Goal: Download file/media: Obtain a digital file from the website

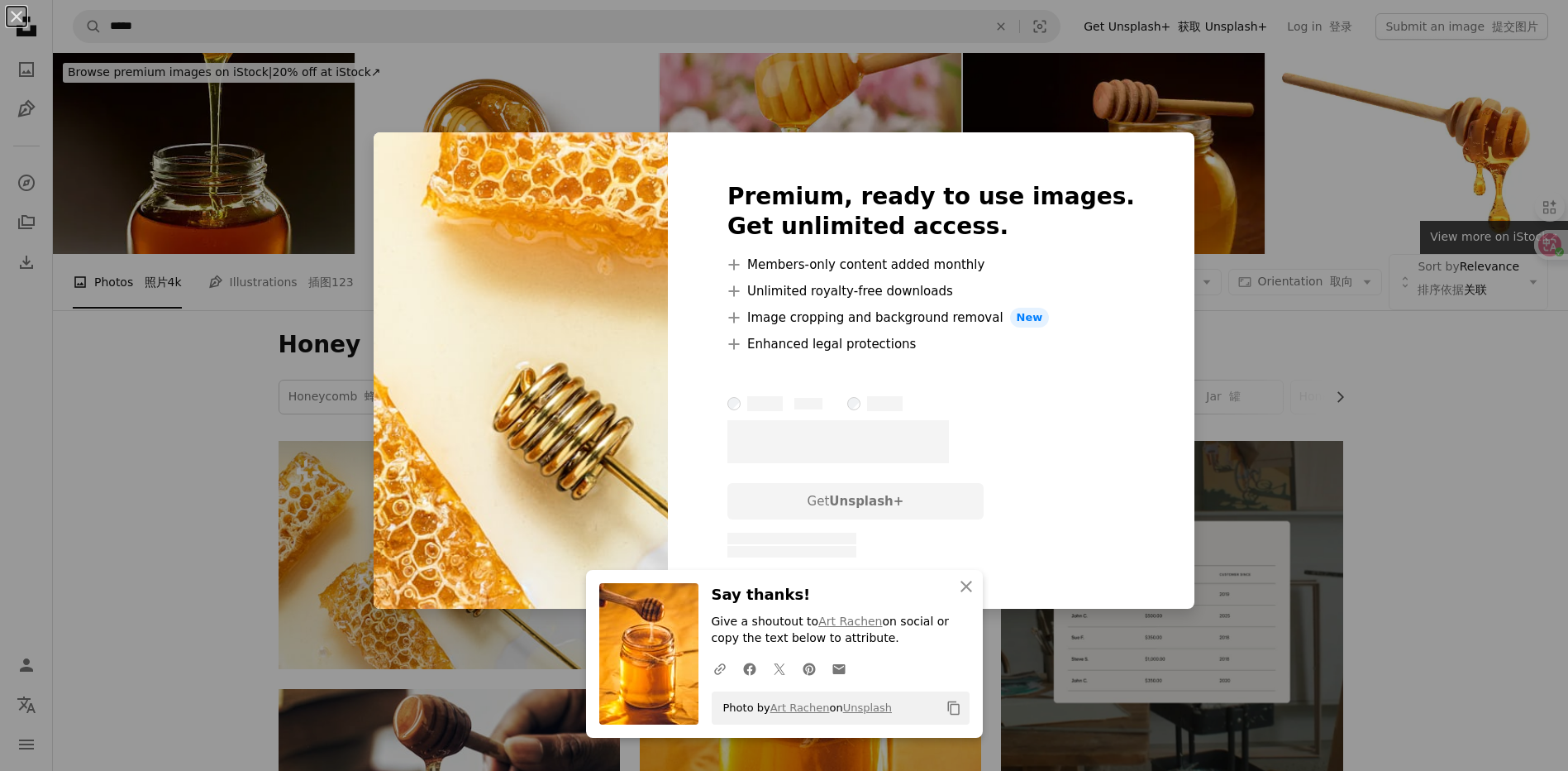
scroll to position [334, 0]
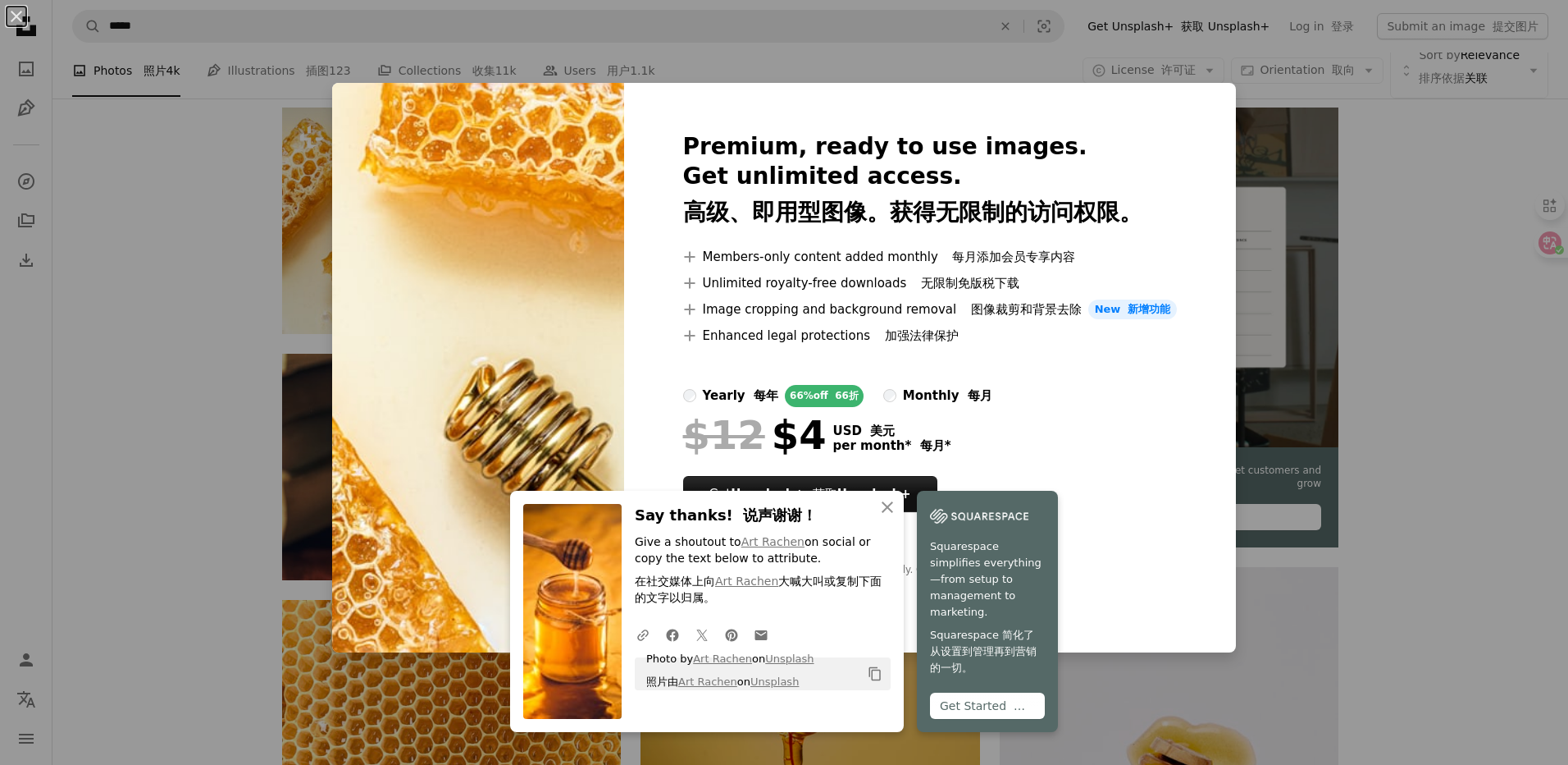
click at [1402, 193] on div "An X shape An X shape Close Say thanks! 说声谢谢！ Give a shoutout to Art Rachen on …" at bounding box center [784, 382] width 1568 height 765
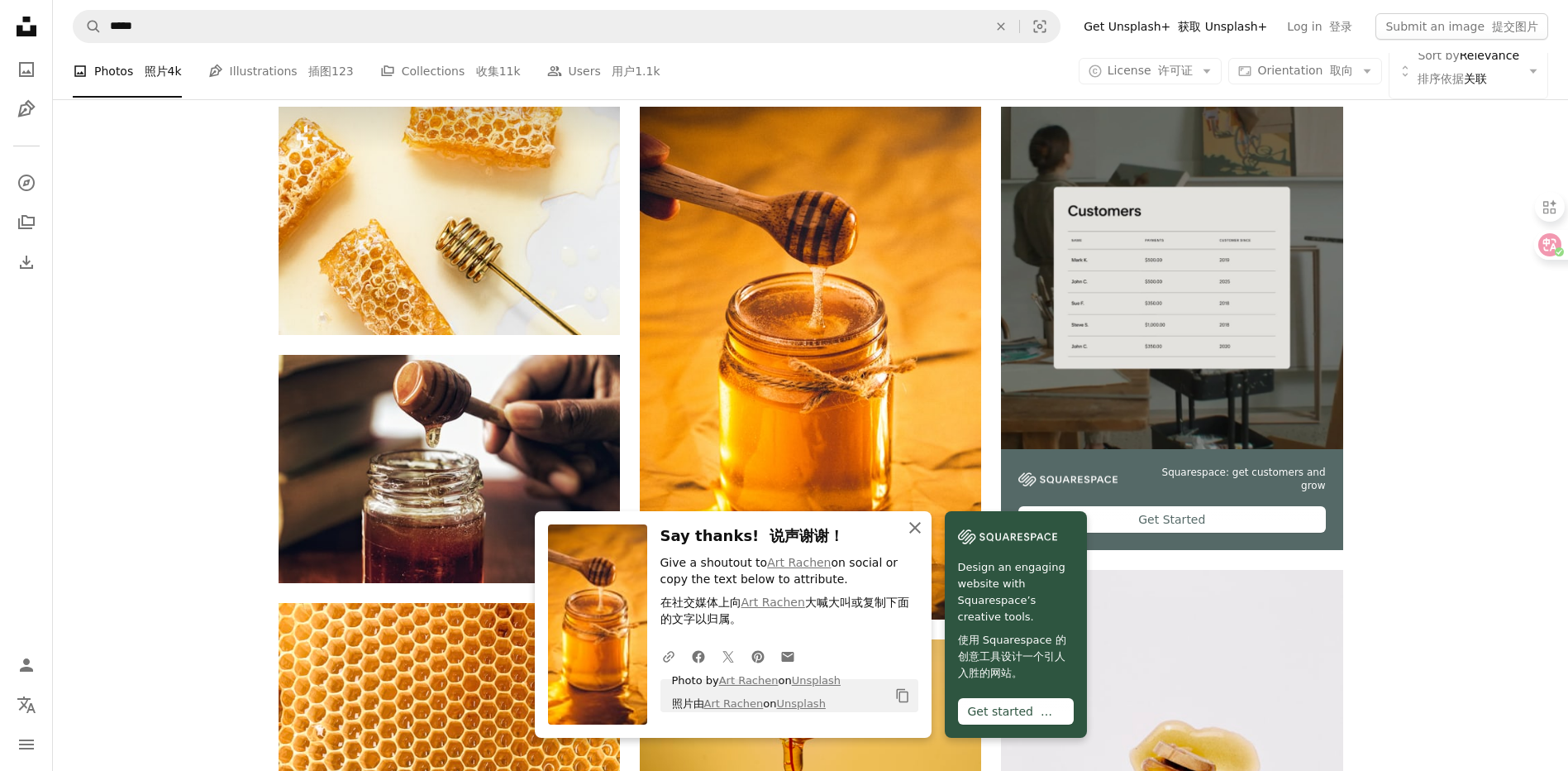
click at [909, 536] on icon "An X shape" at bounding box center [915, 527] width 20 height 20
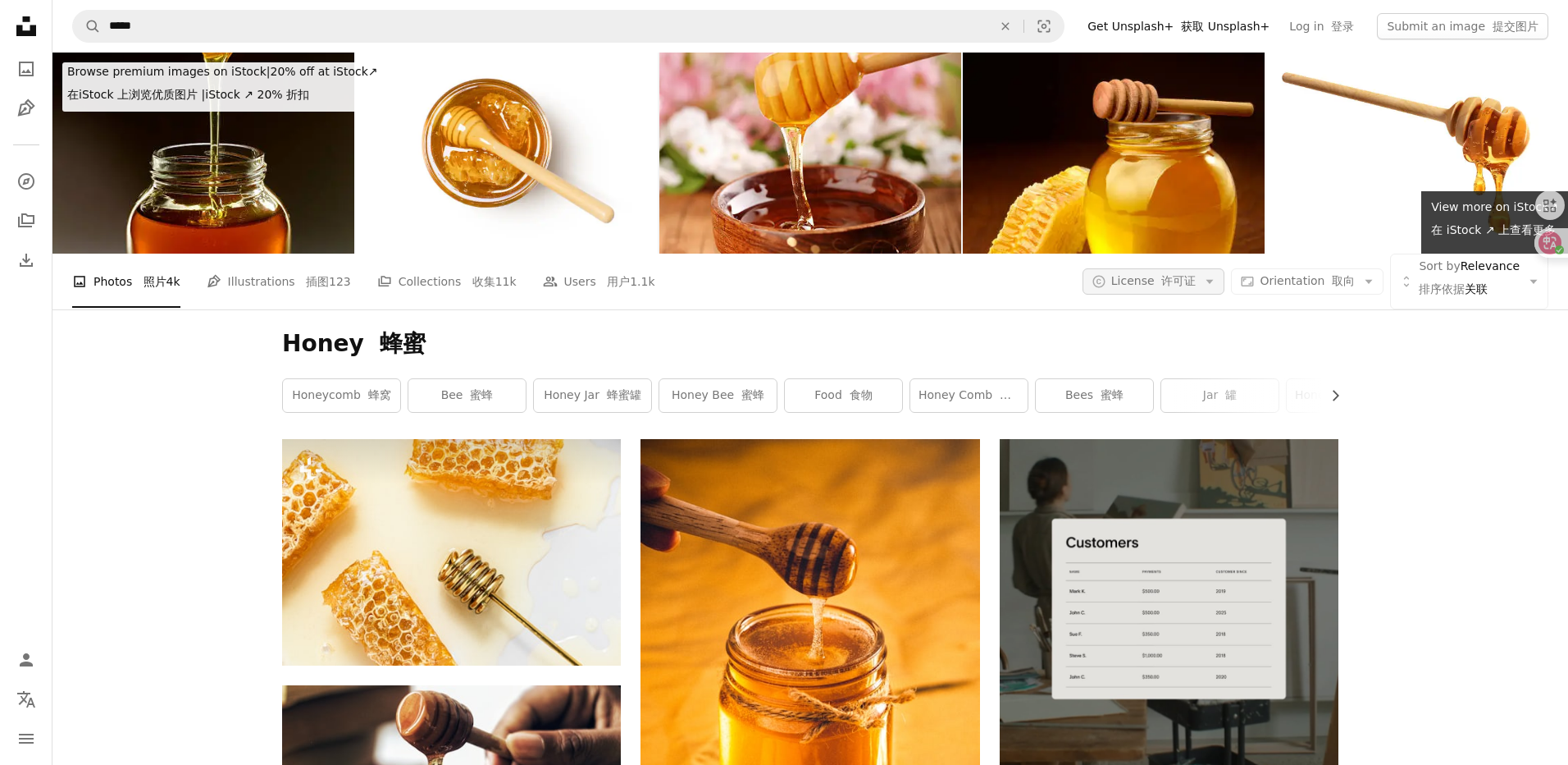
click at [1193, 286] on button "A copyright icon © License 许可证 Arrow down" at bounding box center [1154, 281] width 143 height 26
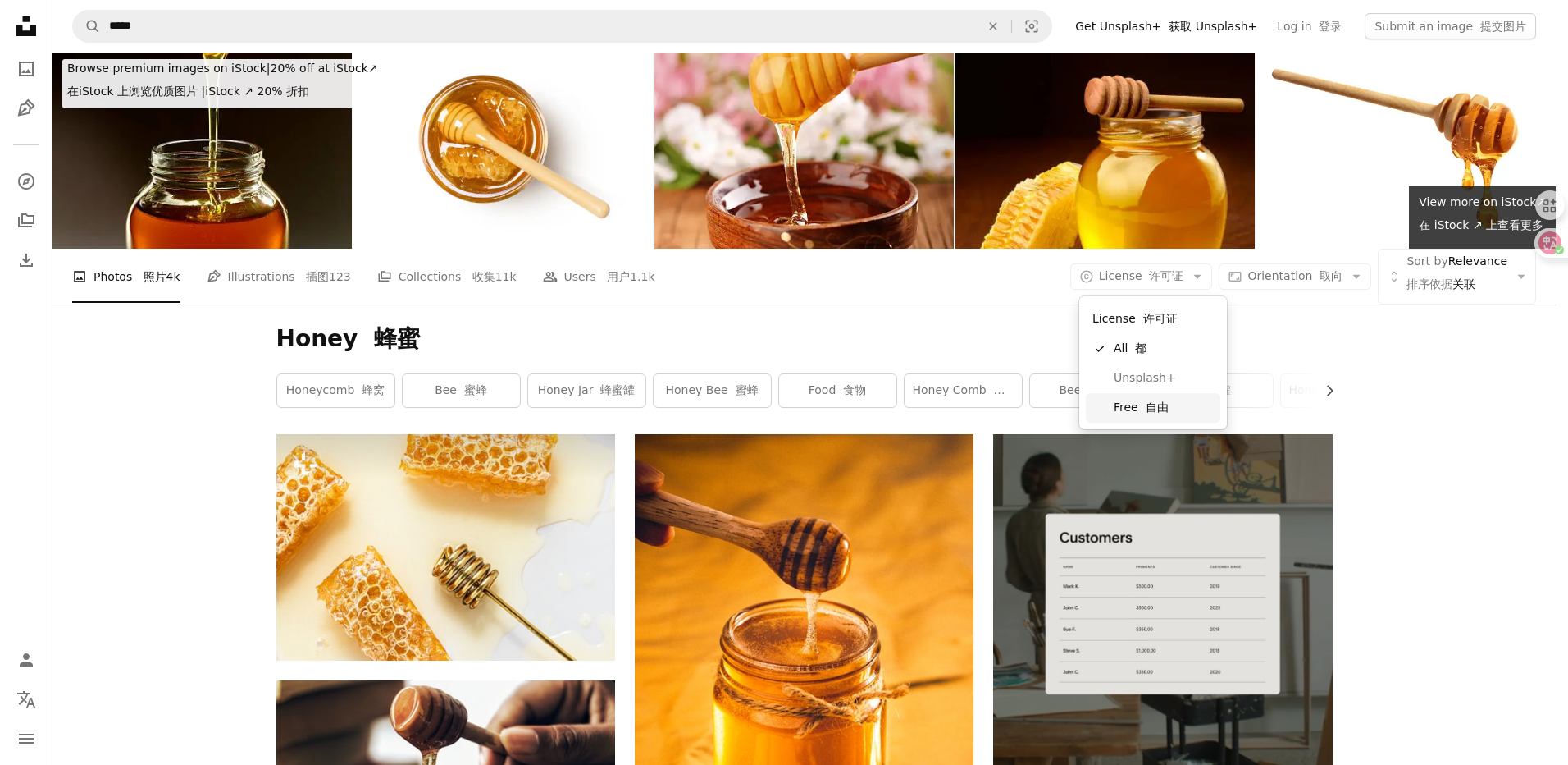
click at [1168, 409] on span "Free 自由" at bounding box center [1164, 407] width 100 height 16
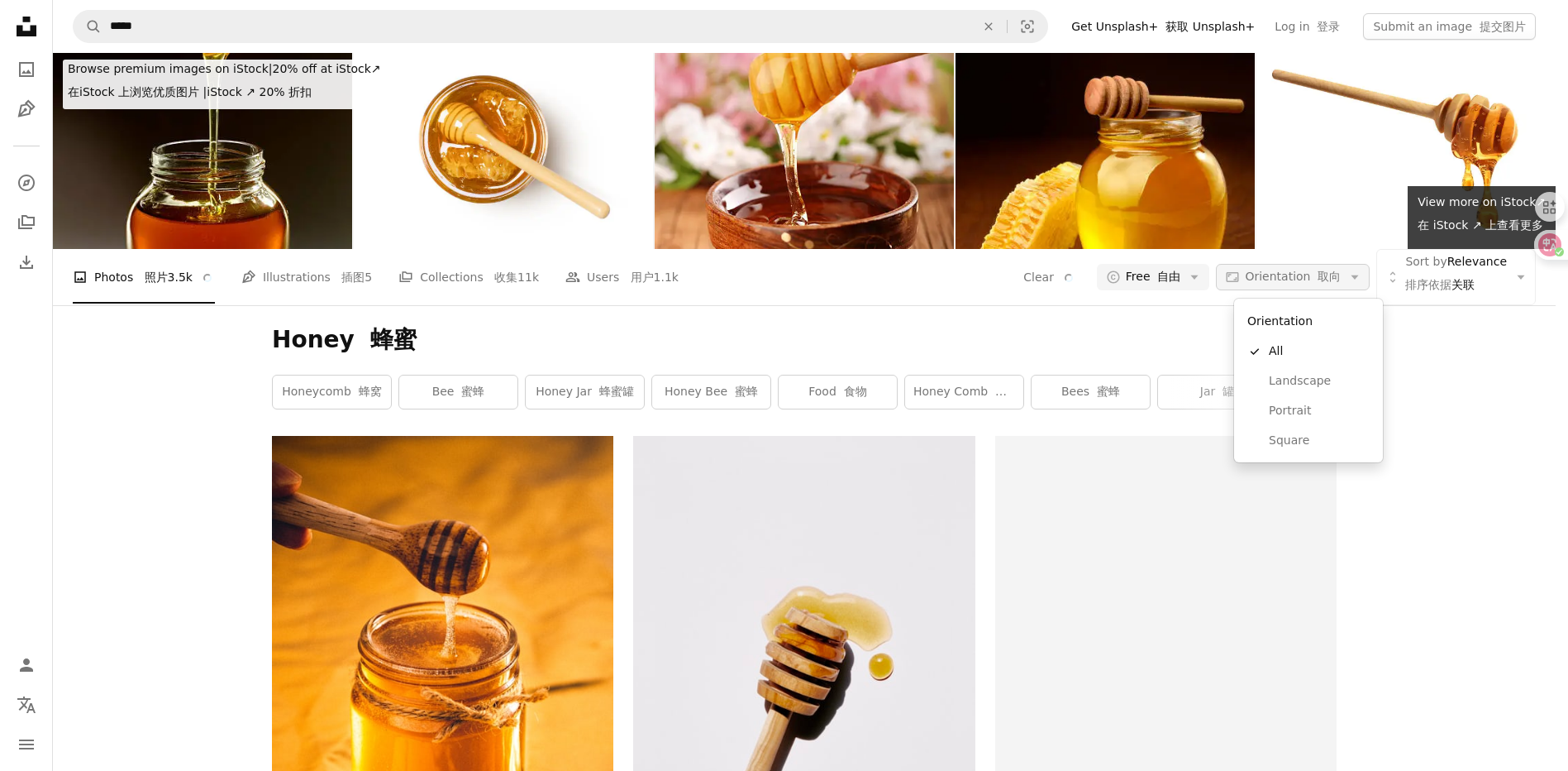
click at [1341, 283] on font "取向" at bounding box center [1329, 276] width 23 height 14
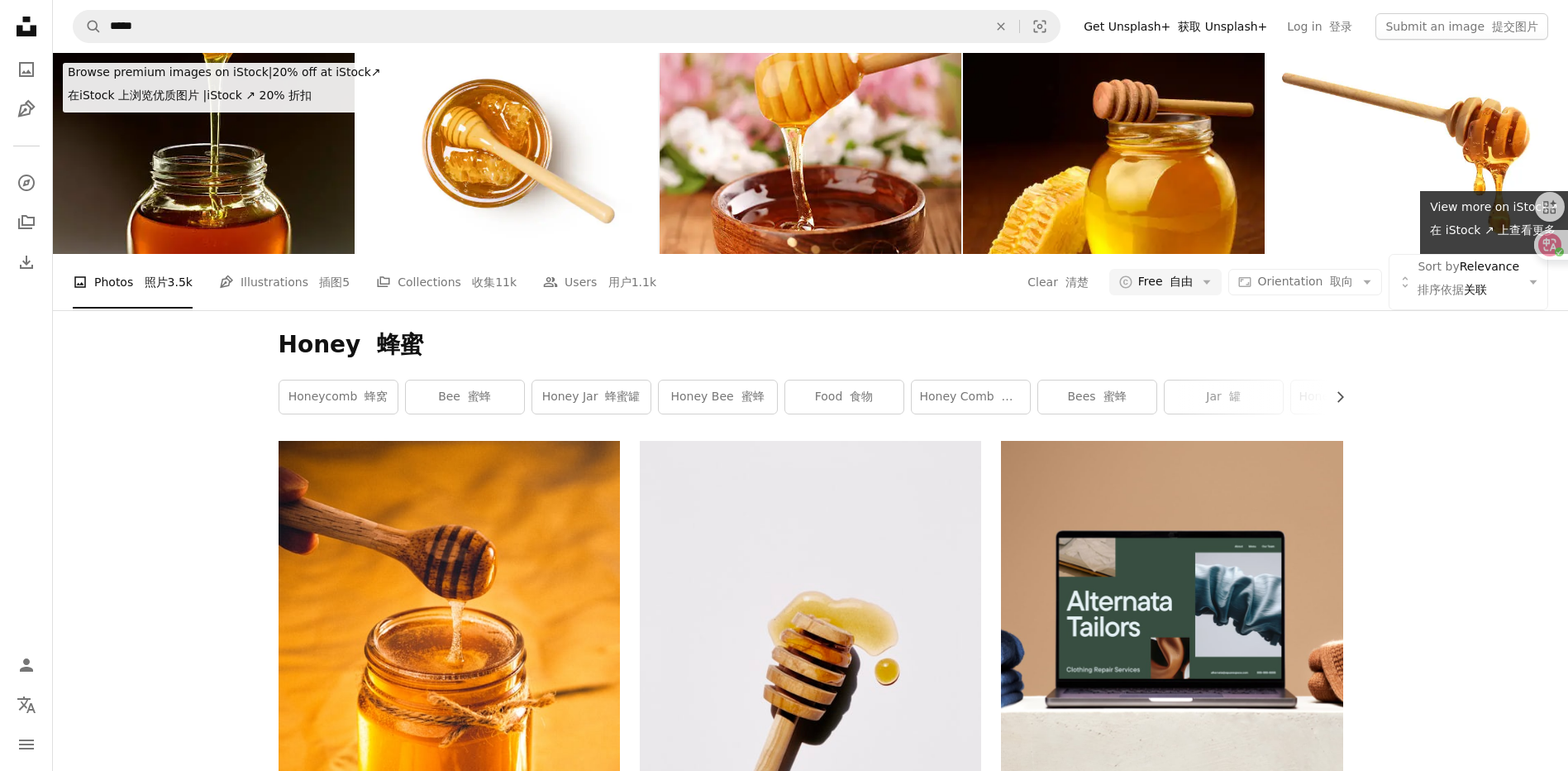
scroll to position [1406, 0]
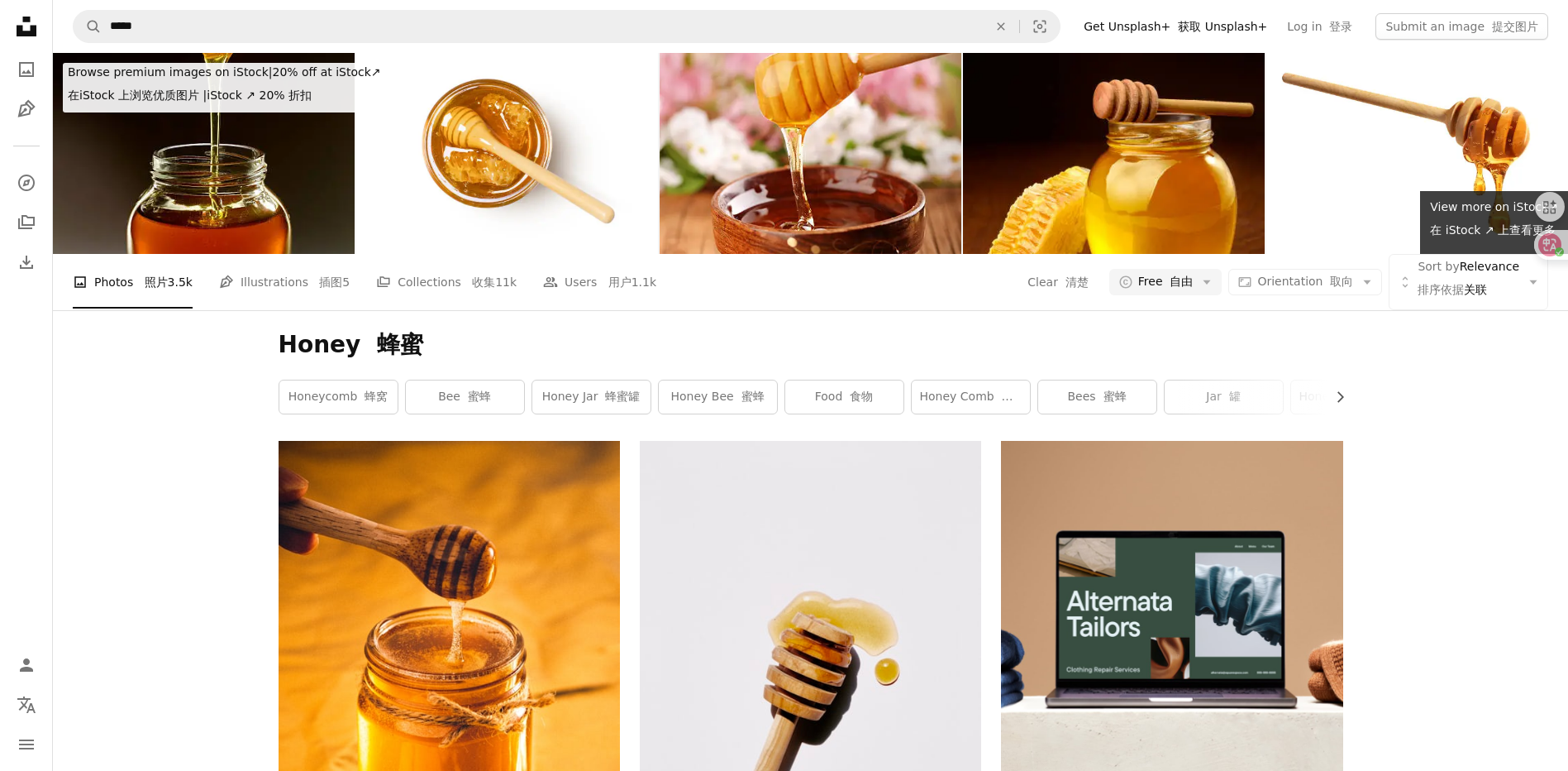
scroll to position [2729, 0]
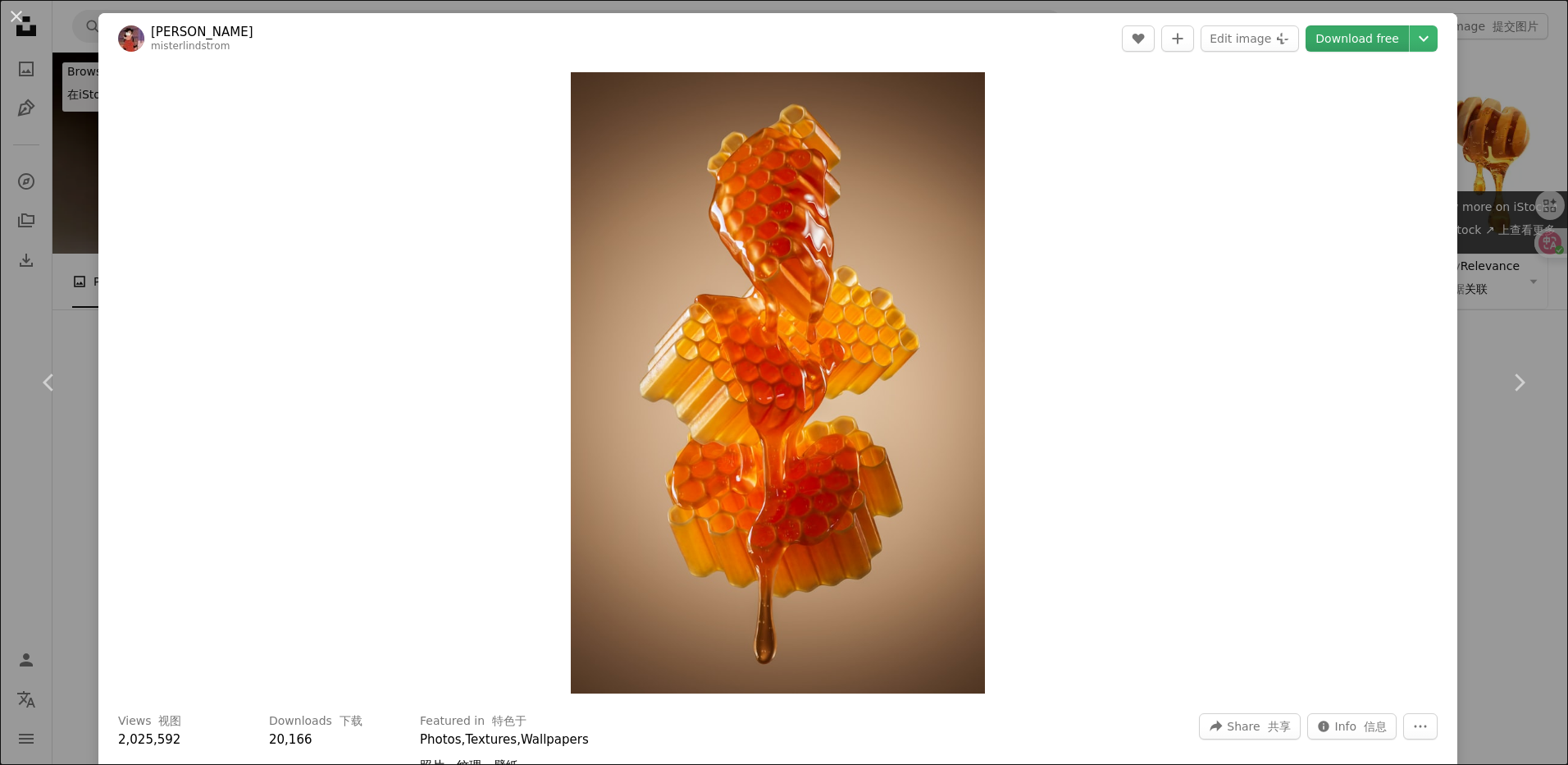
click at [1321, 46] on link "Download free" at bounding box center [1357, 38] width 103 height 26
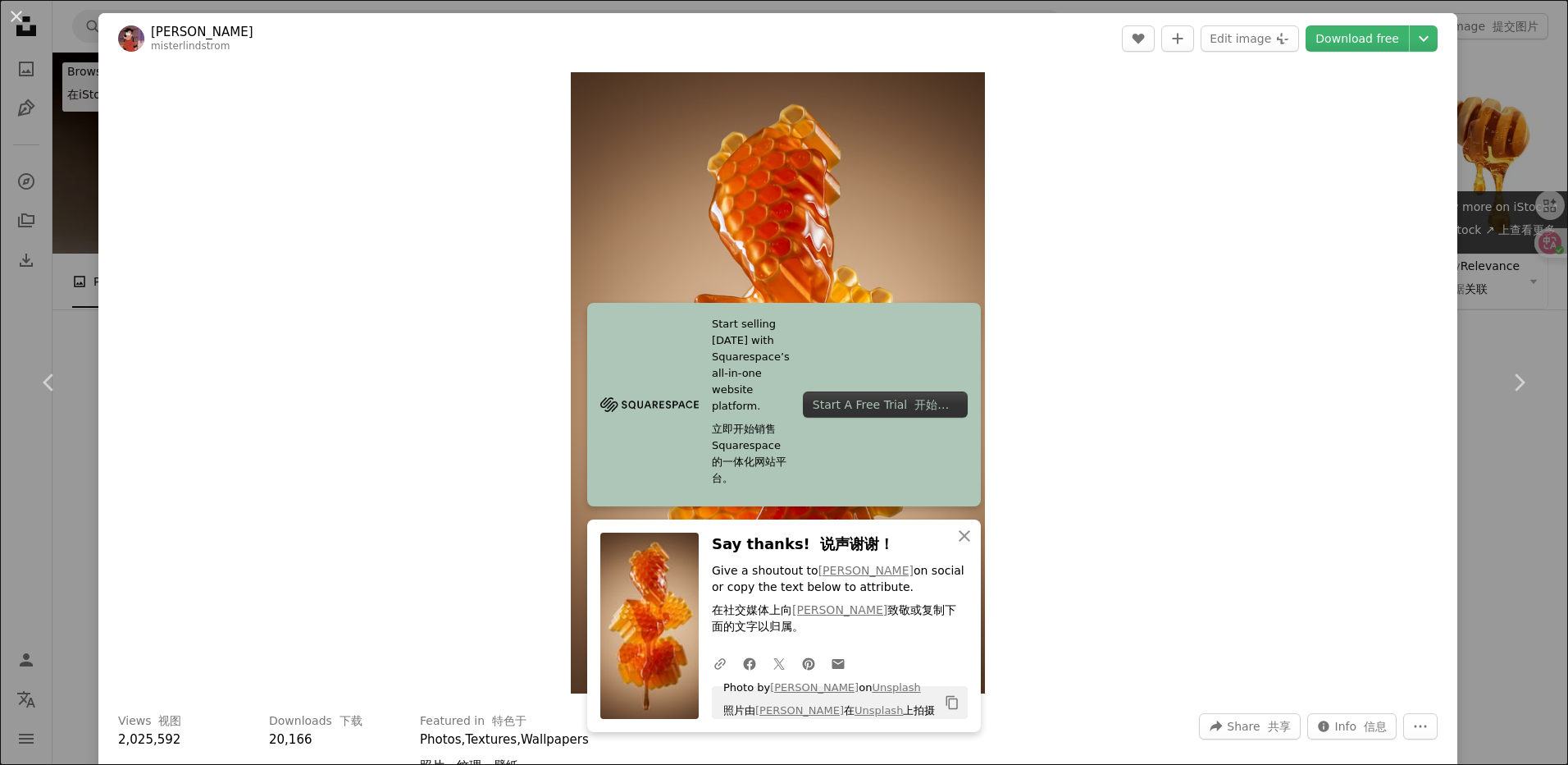
click at [1484, 535] on div "An X shape Chevron left Chevron right Start selling [DATE] with Squarespace’s a…" at bounding box center [784, 382] width 1568 height 765
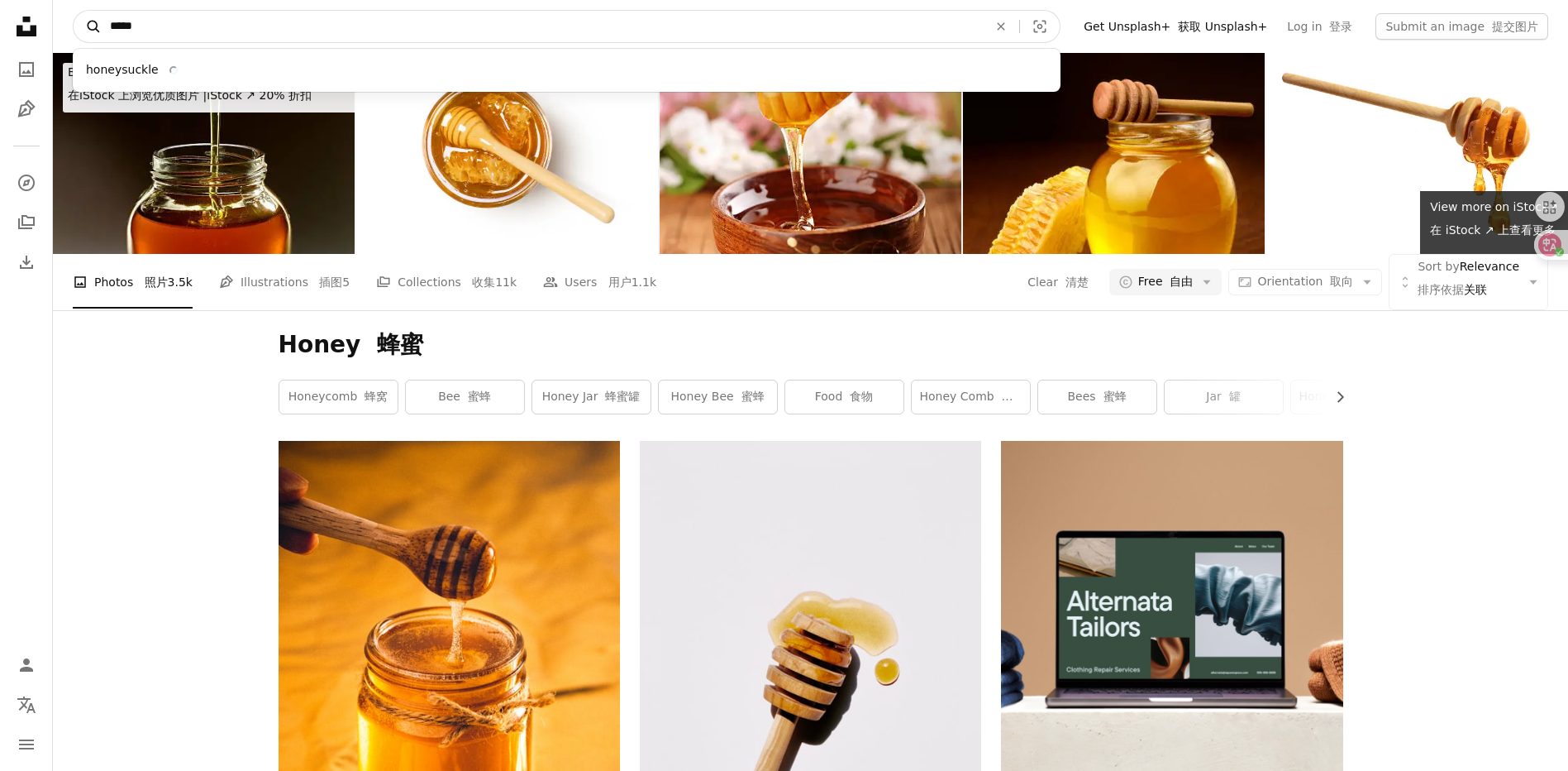
drag, startPoint x: 157, startPoint y: 22, endPoint x: 96, endPoint y: 31, distance: 61.7
click at [96, 31] on form "A magnifying glass ***** honeysuckle An X shape Visual search" at bounding box center [566, 26] width 988 height 33
paste input "Find visuals sitewide"
type input "****"
click button "A magnifying glass" at bounding box center [88, 26] width 28 height 31
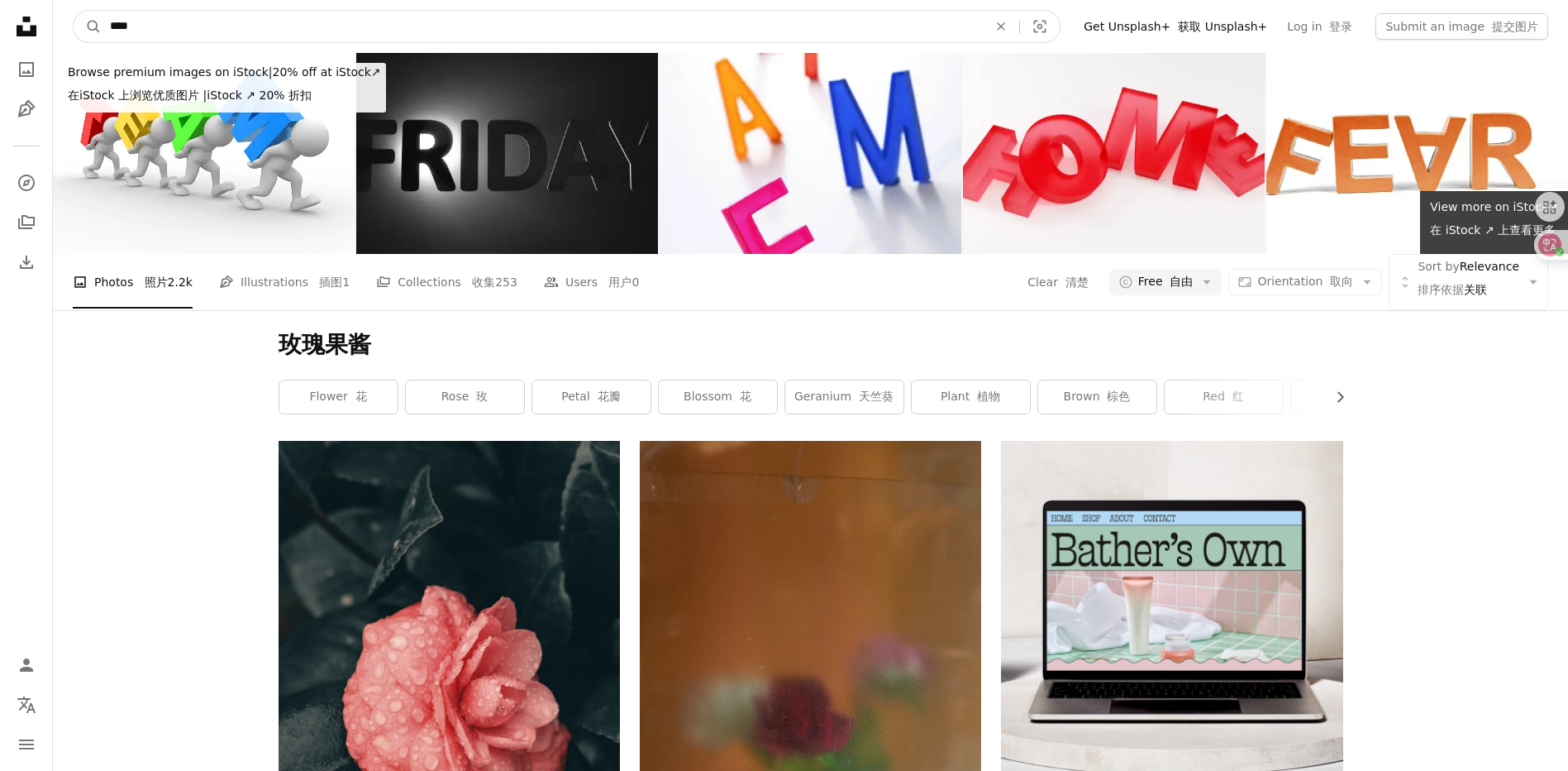
drag, startPoint x: 159, startPoint y: 29, endPoint x: 46, endPoint y: 26, distance: 113.0
paste input "****"
type input "********"
click button "A magnifying glass" at bounding box center [88, 26] width 28 height 31
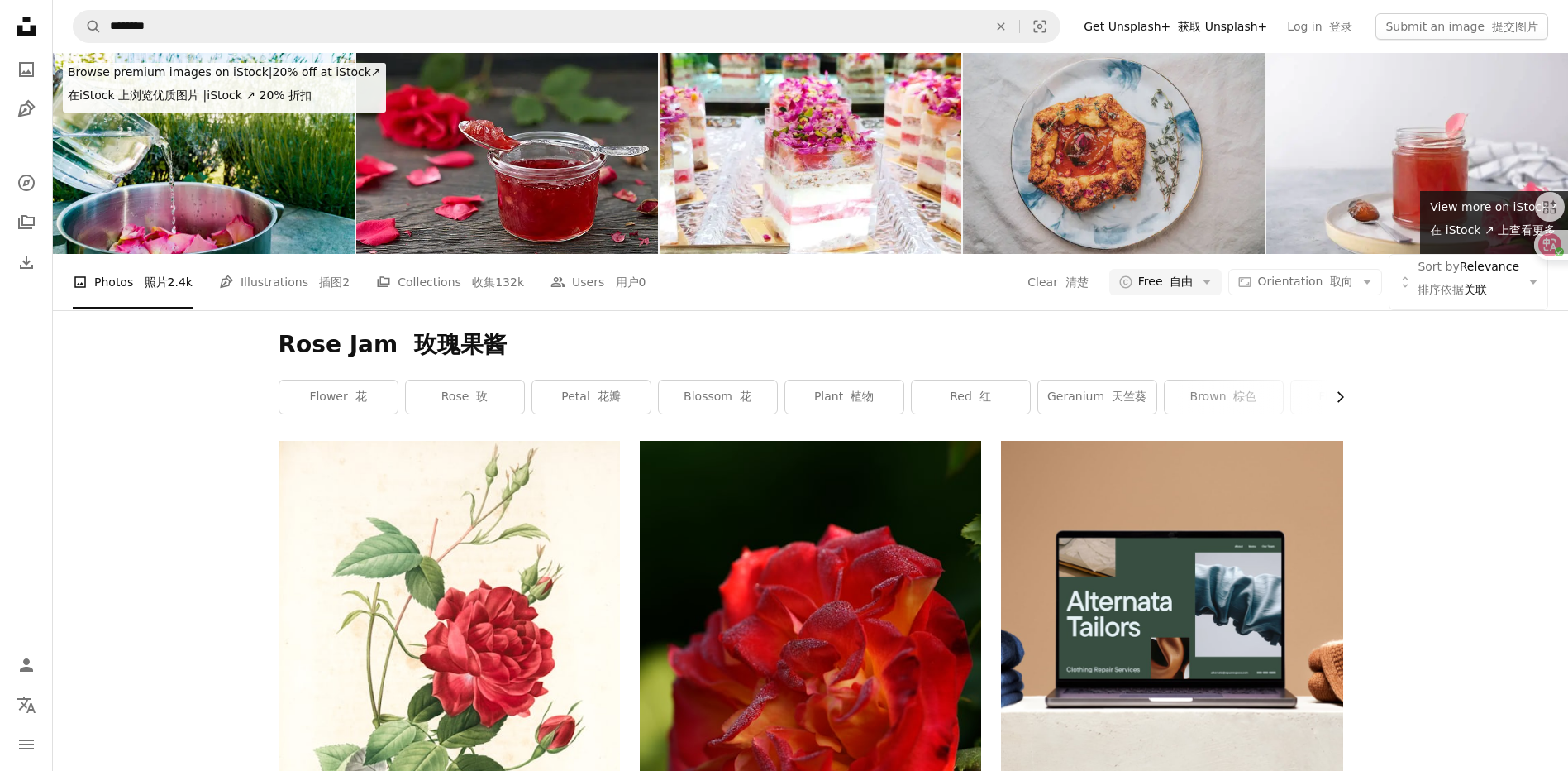
click at [1334, 402] on icon "Chevron right" at bounding box center [1340, 397] width 16 height 16
click at [1202, 288] on button "A copyright icon © Free 自由 Arrow down" at bounding box center [1166, 282] width 113 height 26
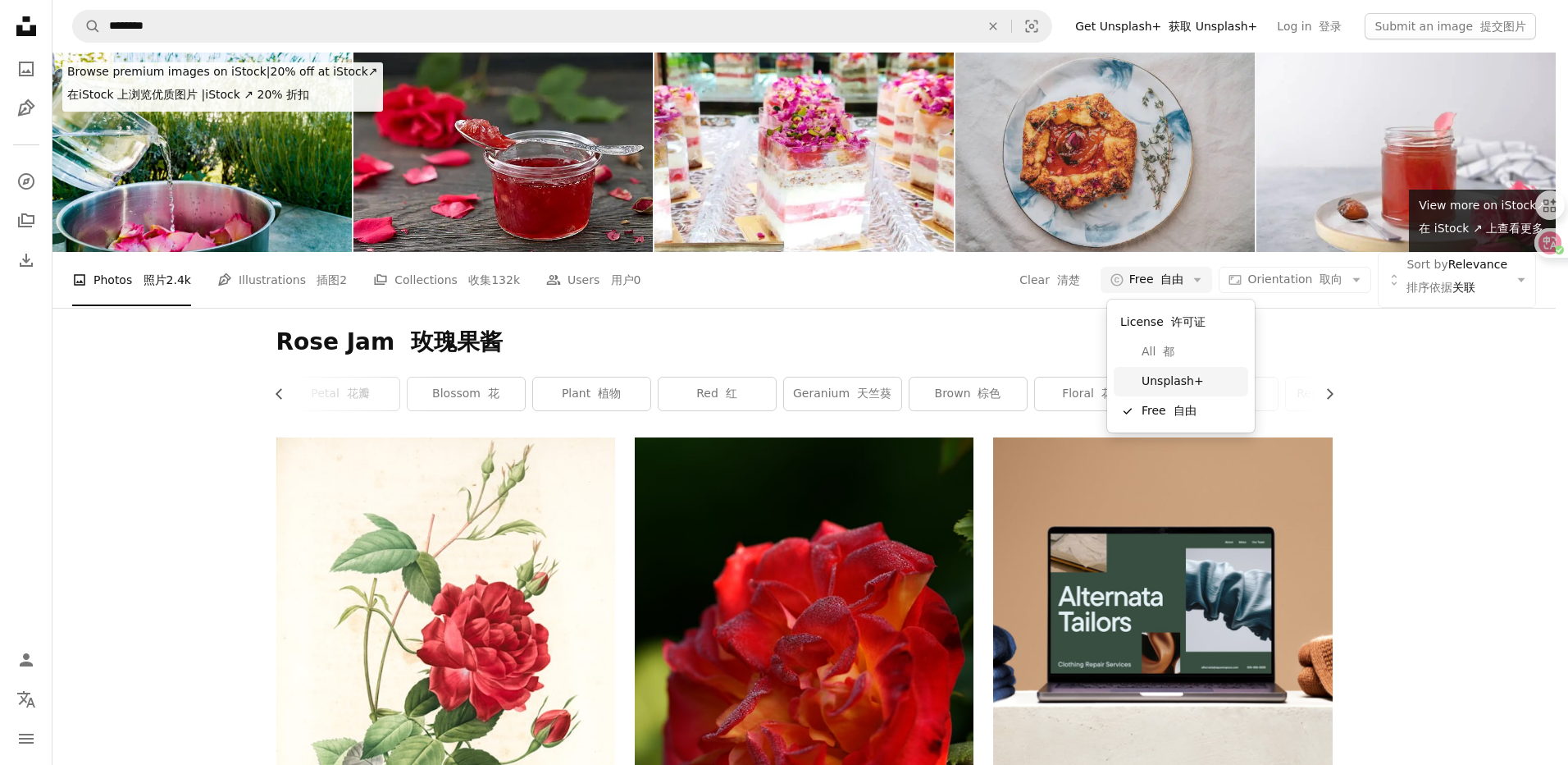
click at [1193, 386] on span "Unsplash+" at bounding box center [1192, 381] width 100 height 16
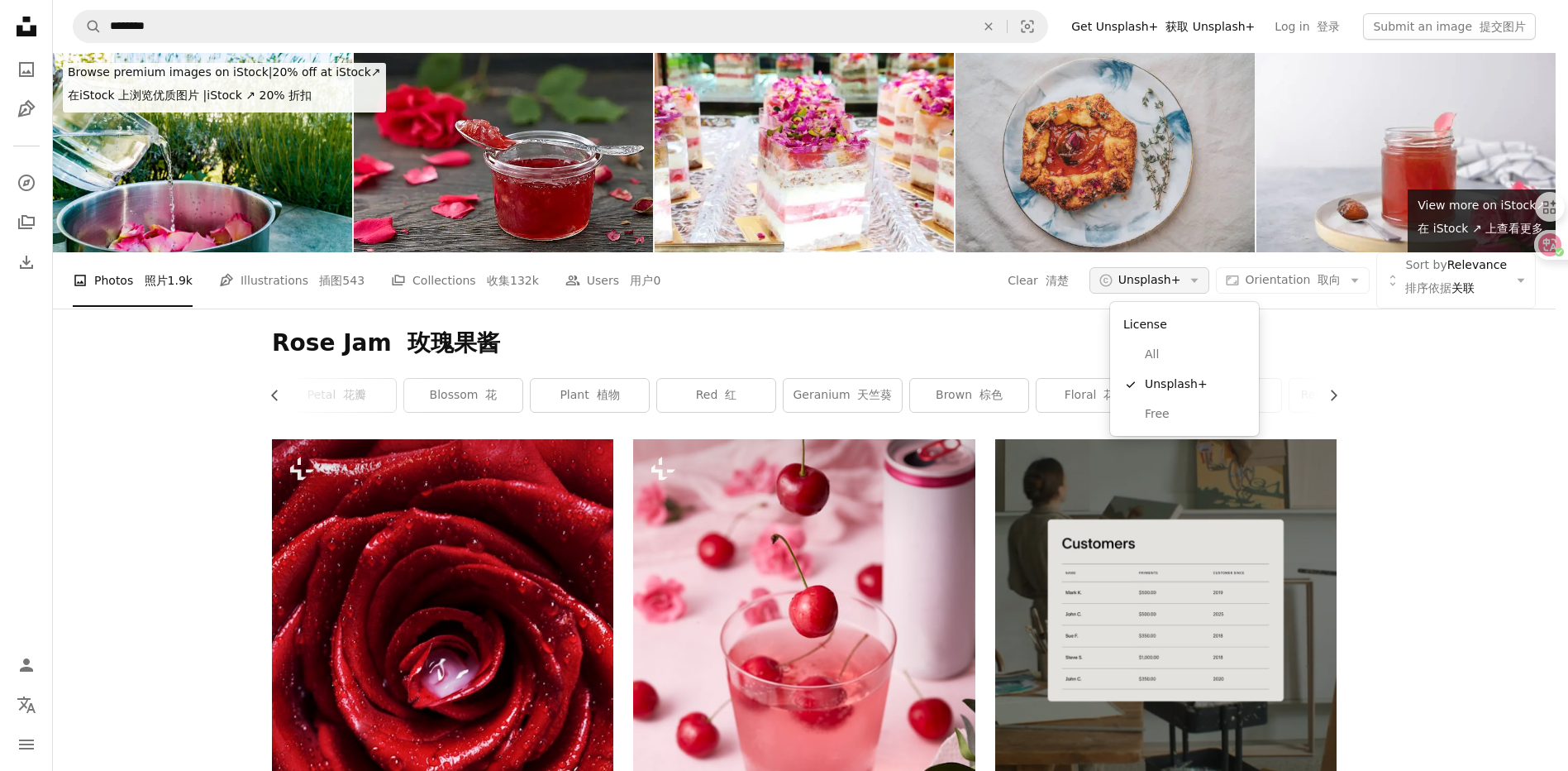
click at [1194, 291] on button "A copyright icon © Unsplash+ Arrow down" at bounding box center [1150, 280] width 120 height 26
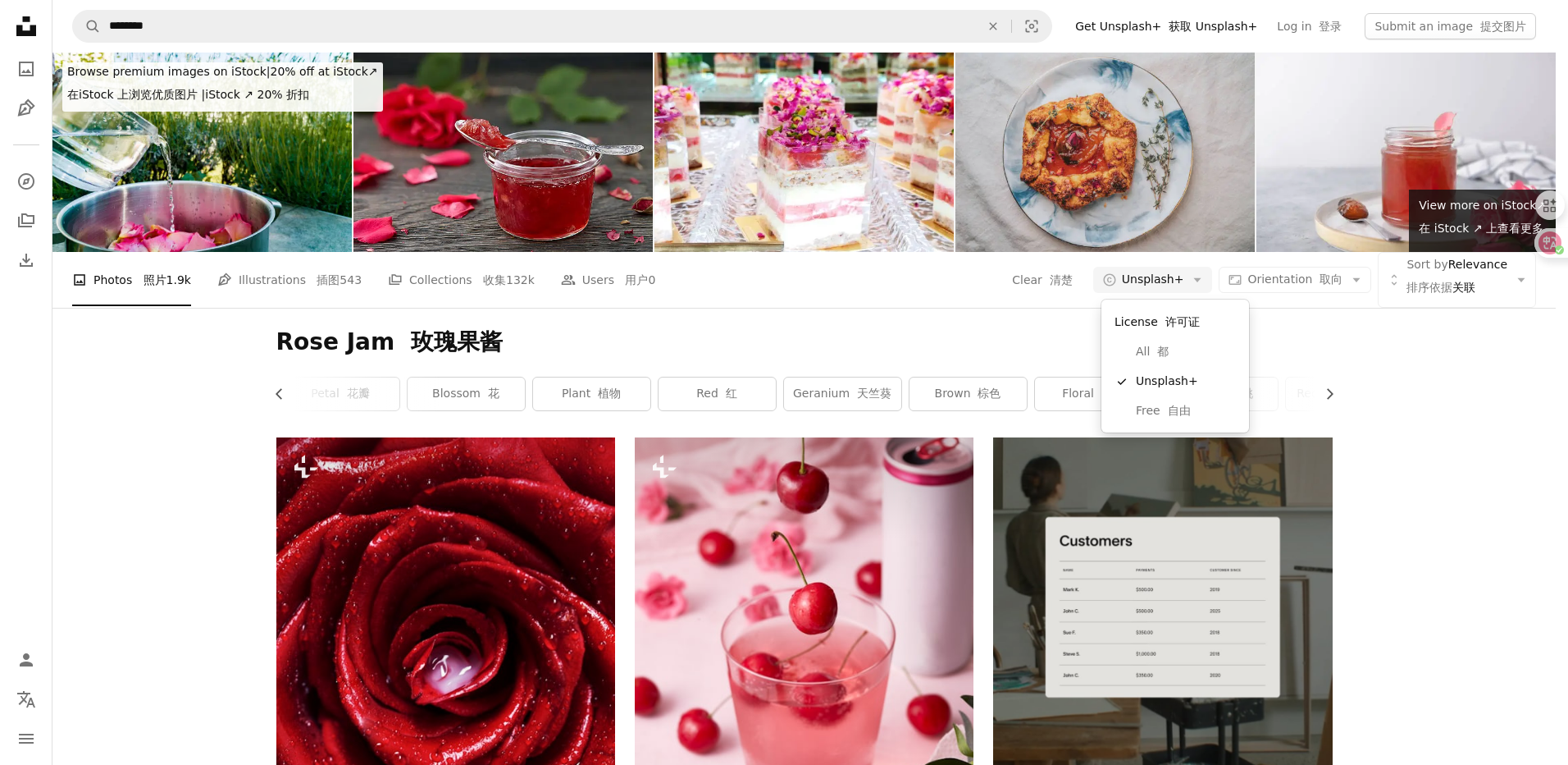
click at [1176, 326] on font "许可证" at bounding box center [1183, 321] width 34 height 14
click at [1165, 323] on font "许可证" at bounding box center [1183, 321] width 34 height 14
click at [1180, 349] on span "All 都" at bounding box center [1185, 352] width 100 height 16
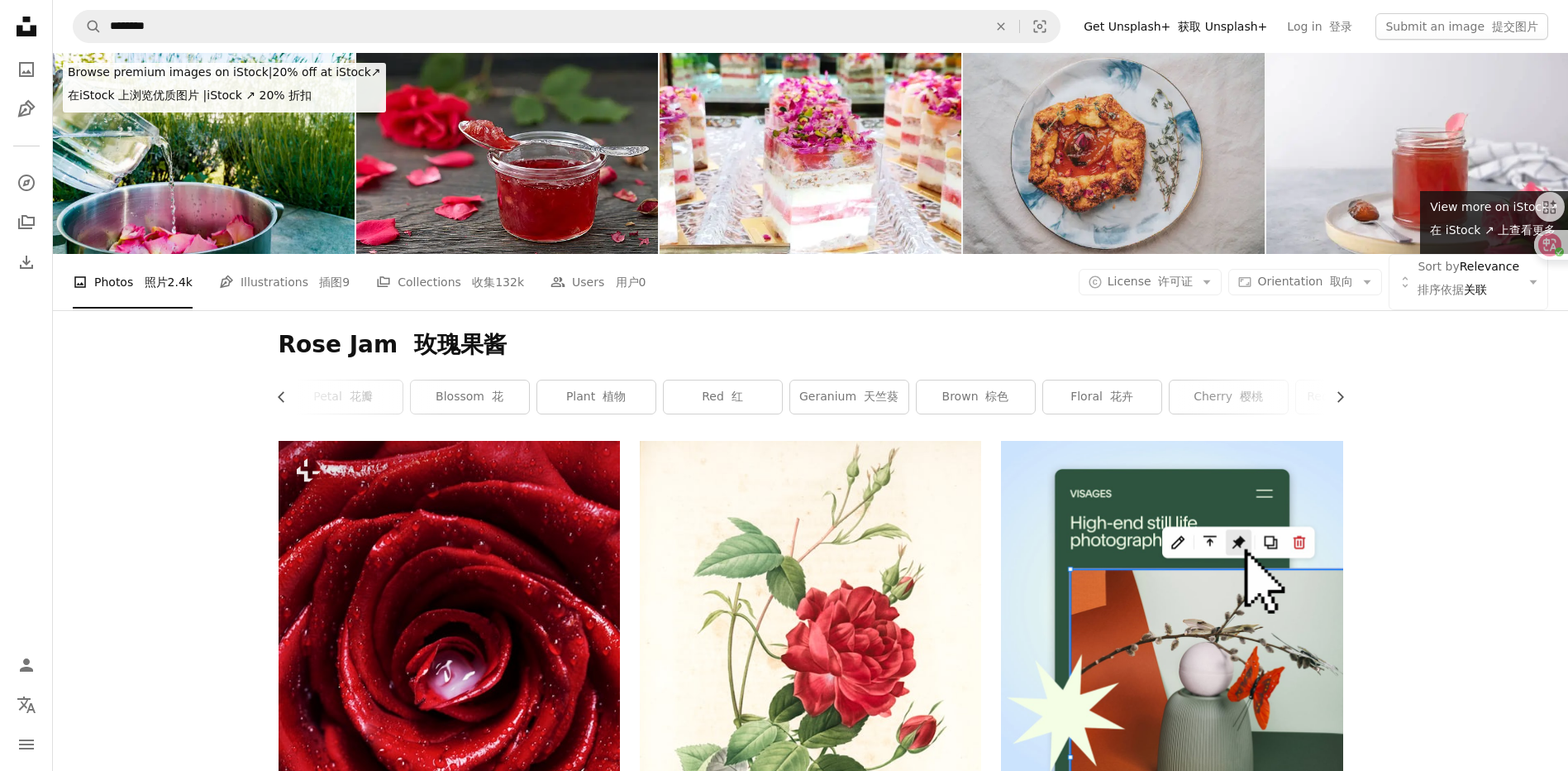
scroll to position [1985, 0]
